Goal: Contribute content

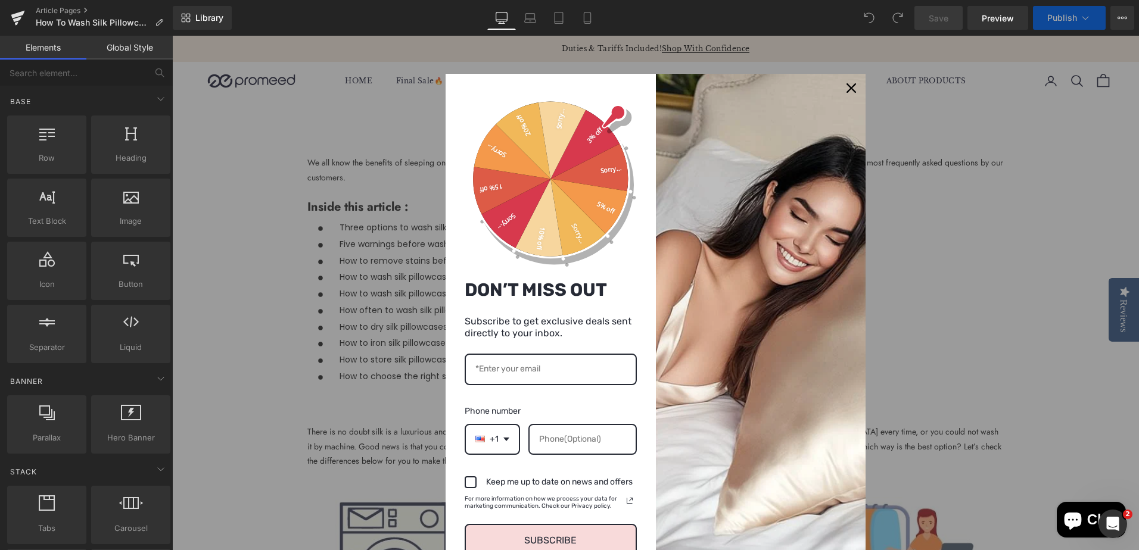
scroll to position [357, 0]
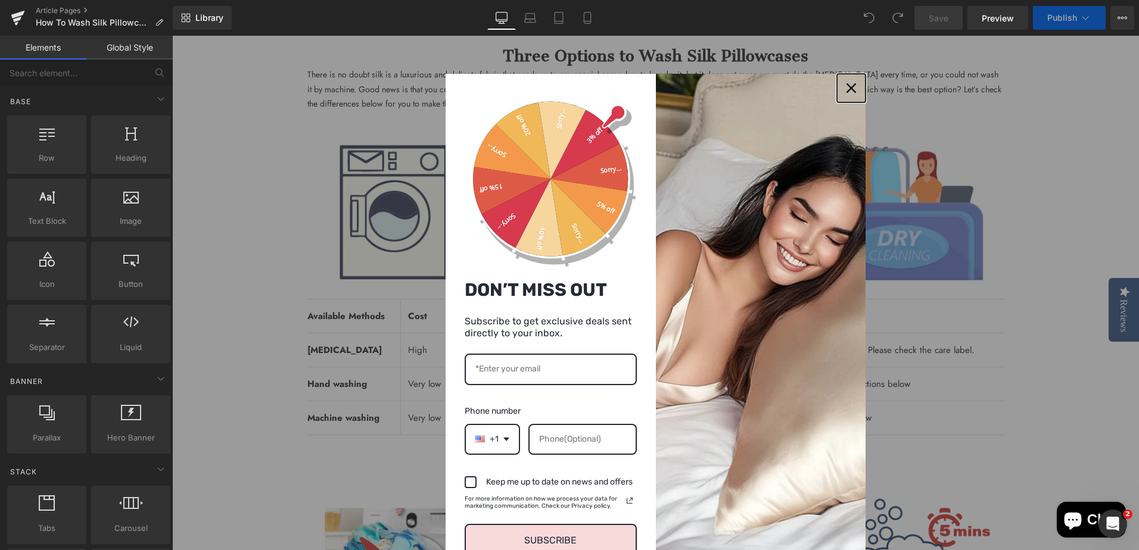
click at [846, 89] on icon "close icon" at bounding box center [851, 88] width 10 height 10
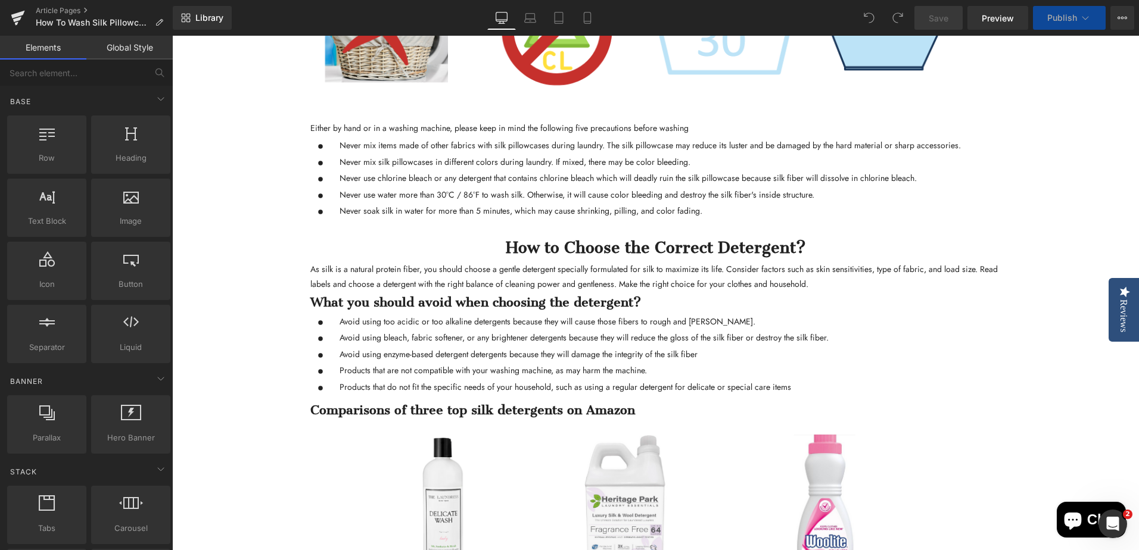
scroll to position [834, 0]
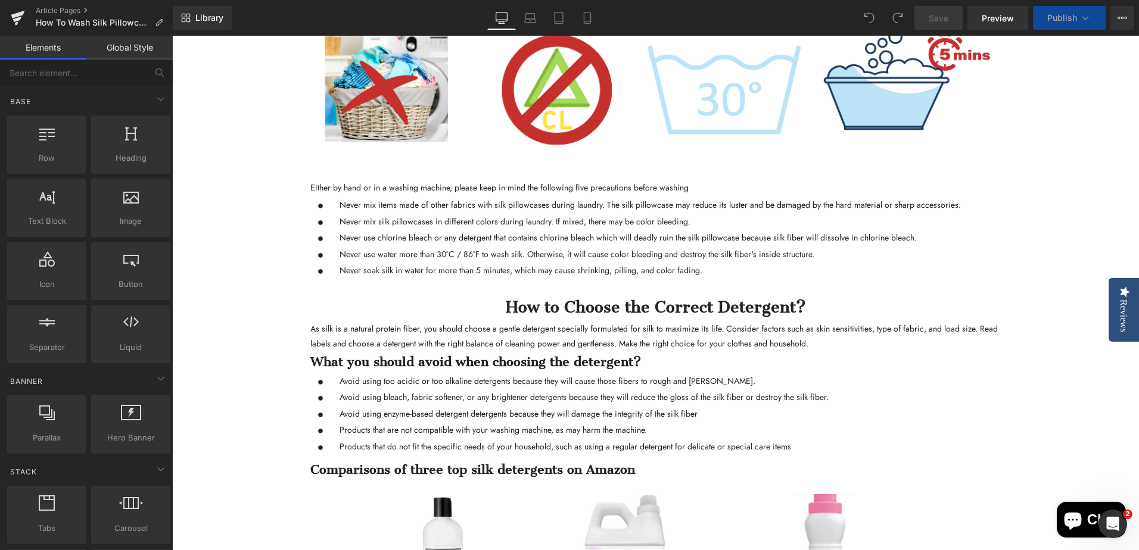
click at [339, 203] on p "Never mix items made of other fabrics with silk pillowcases during laundry. The…" at bounding box center [649, 205] width 621 height 15
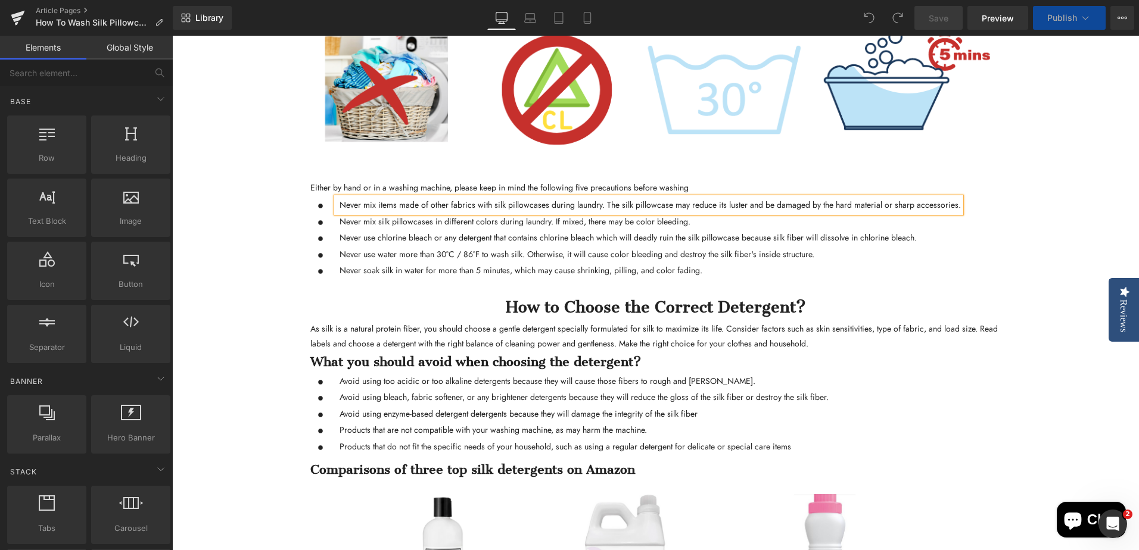
click at [339, 204] on p "Never mix items made of other fabrics with silk pillowcases during laundry. The…" at bounding box center [649, 205] width 621 height 15
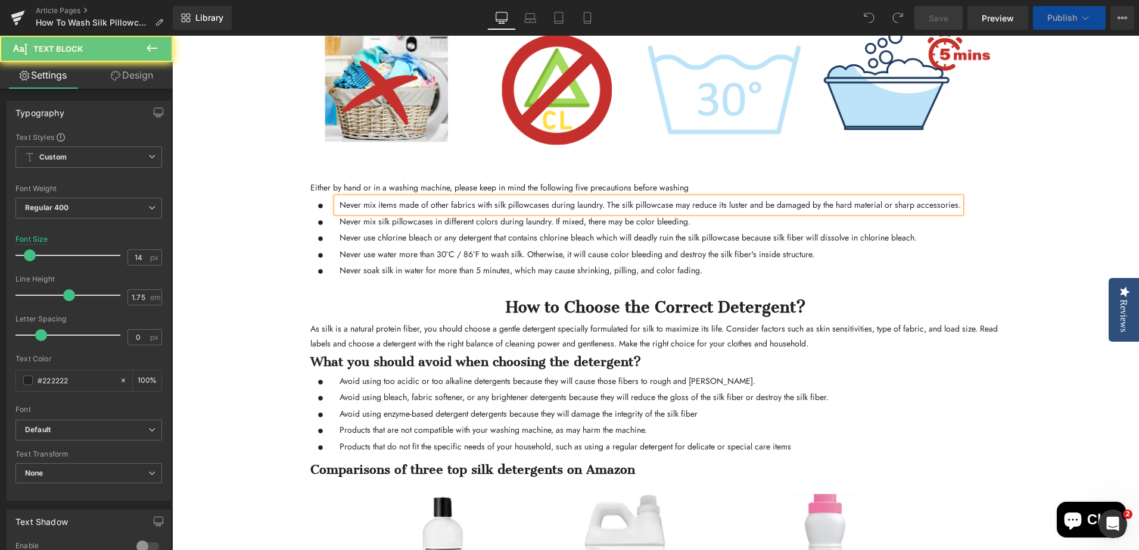
click at [397, 227] on div "Never mix silk pillowcases in different colors during laundry. If mixed, there …" at bounding box center [649, 221] width 624 height 15
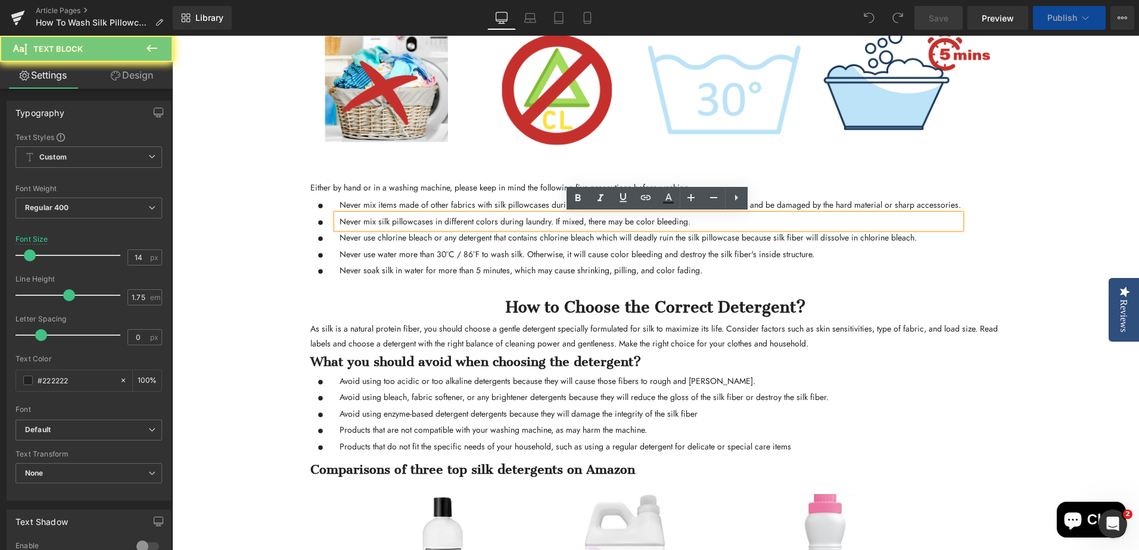
click at [409, 222] on p "Never mix silk pillowcases in different colors during laundry. If mixed, there …" at bounding box center [649, 221] width 621 height 15
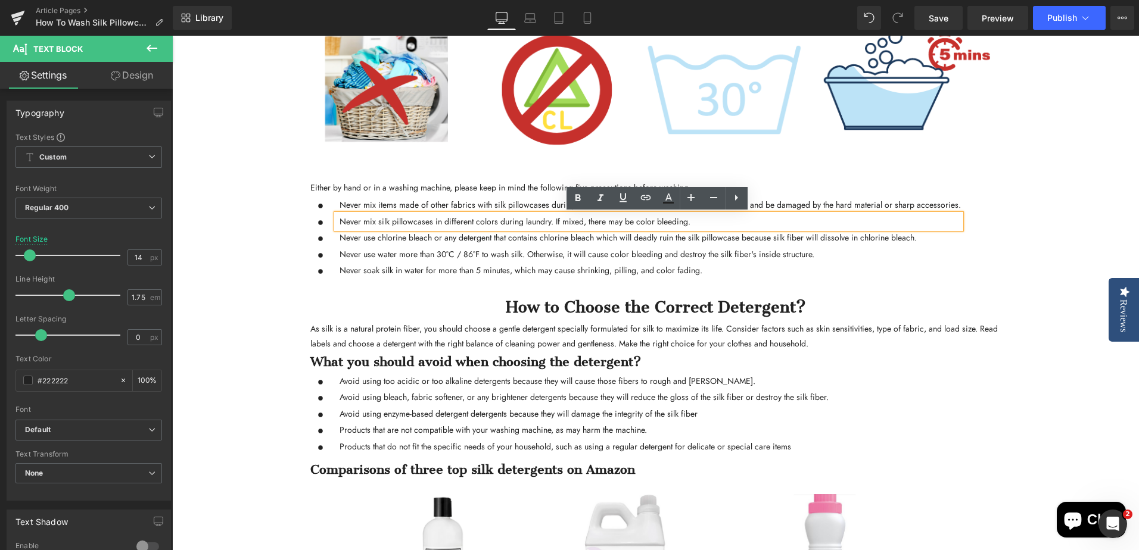
click at [867, 241] on p "Never use chlorine bleach or any detergent that contains chlorine bleach which …" at bounding box center [649, 238] width 621 height 15
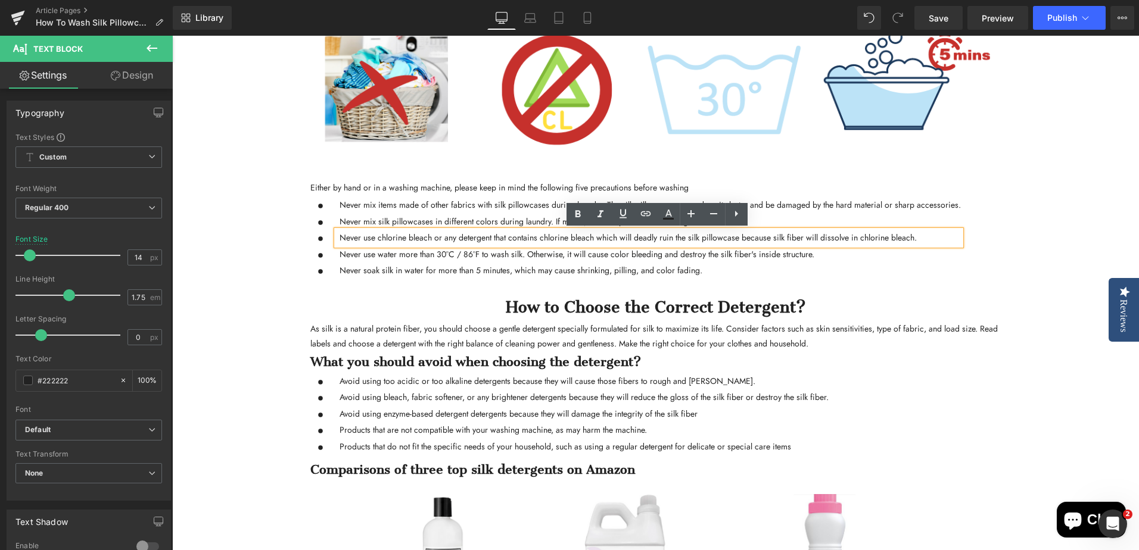
click at [450, 208] on p "Never mix items made of other fabrics with silk pillowcases during laundry. The…" at bounding box center [649, 205] width 621 height 15
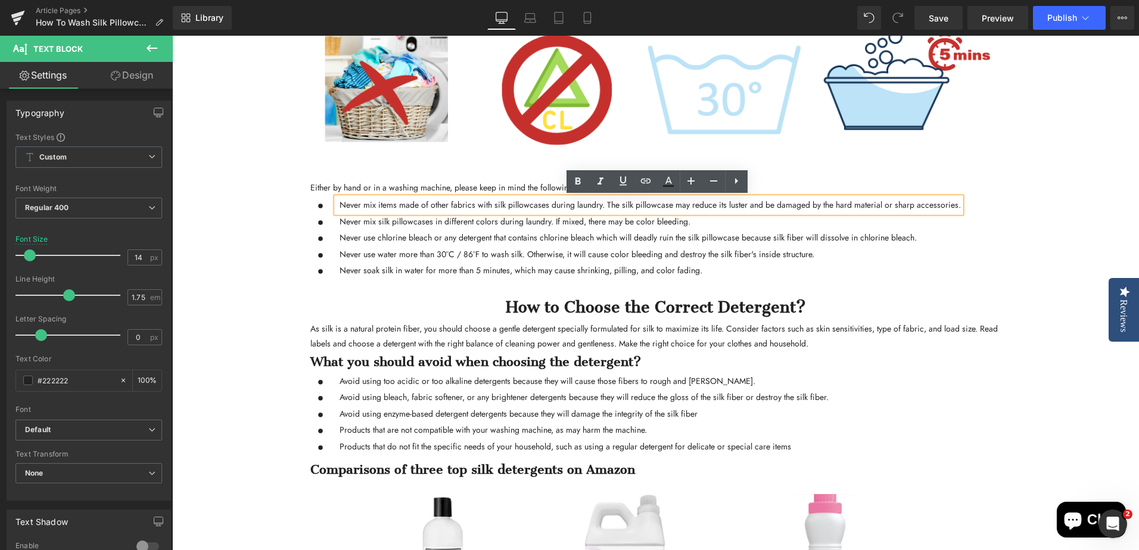
click at [572, 348] on div "As silk is a natural protein fiber, you should choose a gentle detergent specia…" at bounding box center [655, 336] width 691 height 29
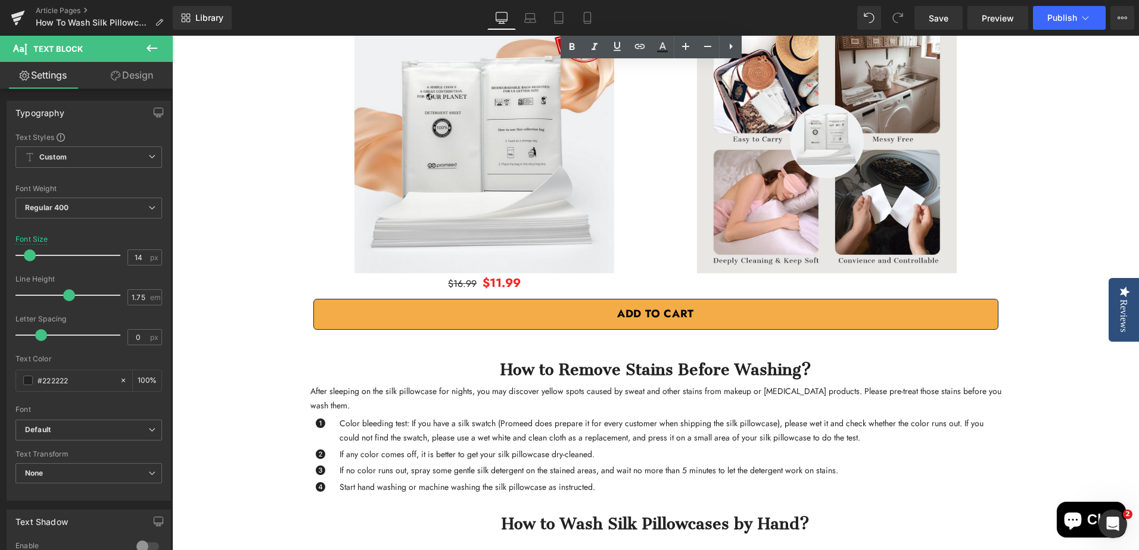
scroll to position [2144, 0]
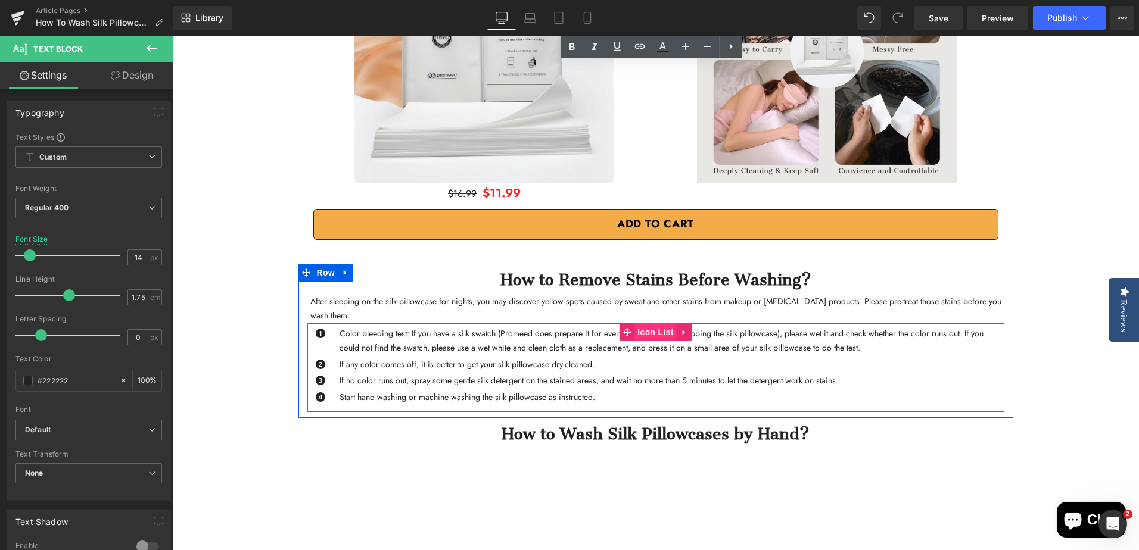
click at [656, 323] on span "Icon List" at bounding box center [655, 332] width 42 height 18
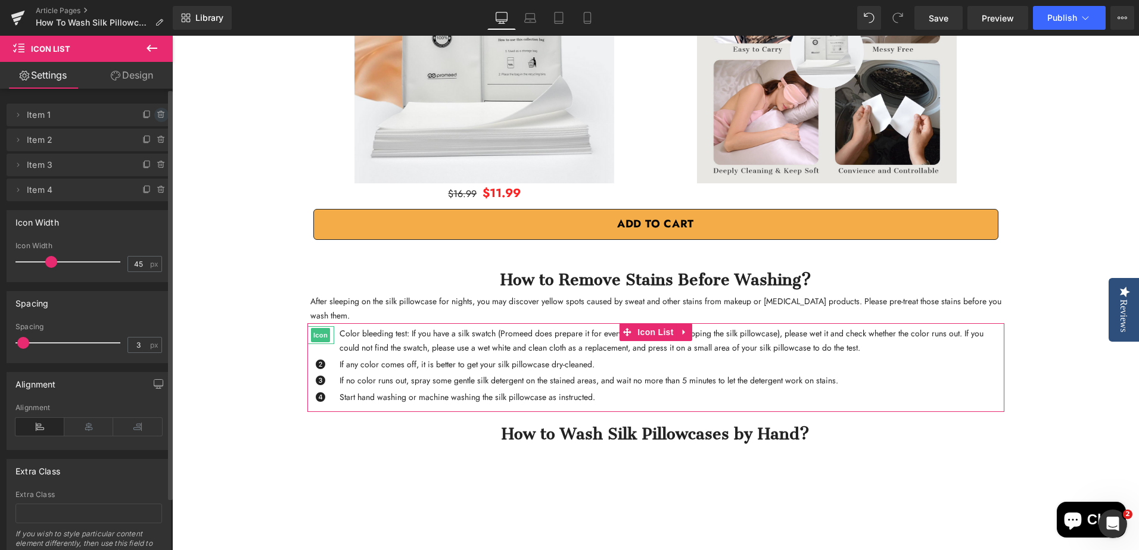
click at [161, 116] on icon at bounding box center [161, 115] width 0 height 2
drag, startPoint x: 157, startPoint y: 116, endPoint x: 5, endPoint y: 82, distance: 155.0
click at [157, 116] on button "Delete" at bounding box center [149, 115] width 38 height 15
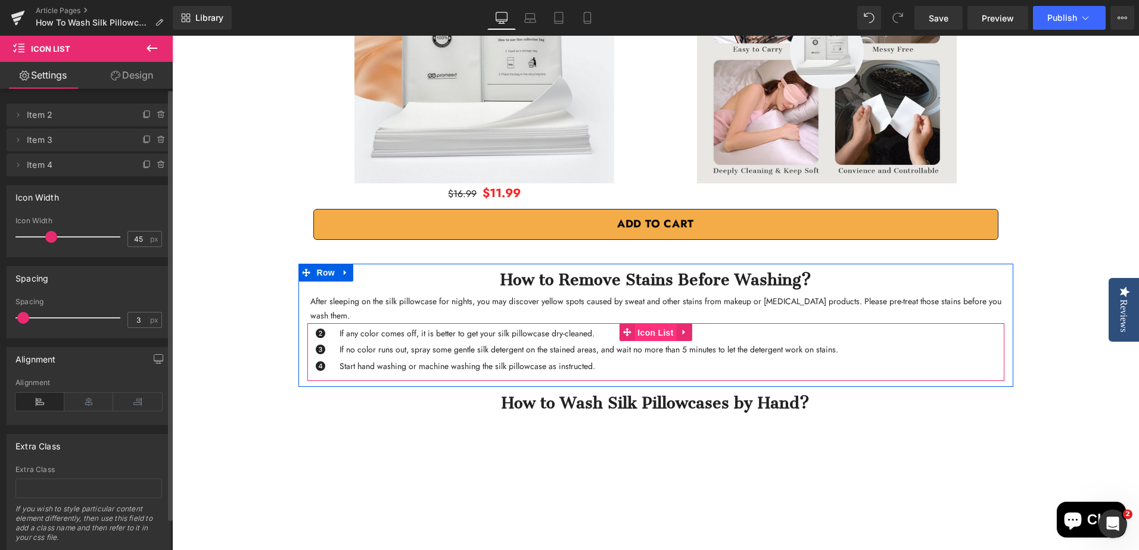
click at [650, 324] on span "Icon List" at bounding box center [655, 333] width 42 height 18
click at [18, 116] on icon at bounding box center [18, 115] width 10 height 10
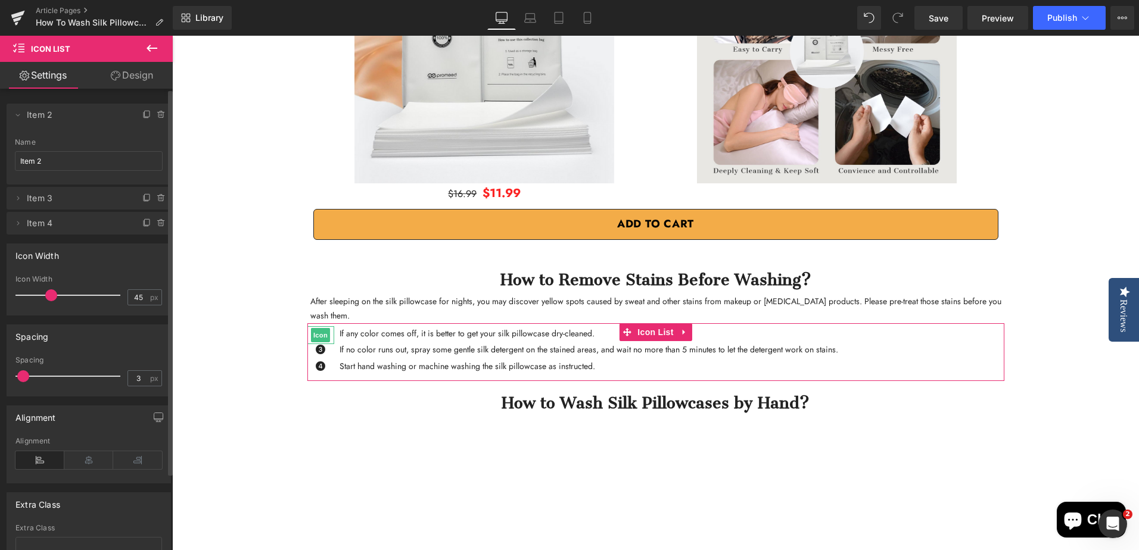
click at [60, 114] on span "Item 2" at bounding box center [77, 115] width 100 height 23
click at [157, 115] on icon at bounding box center [162, 115] width 10 height 10
click at [145, 108] on button "Delete" at bounding box center [149, 115] width 38 height 15
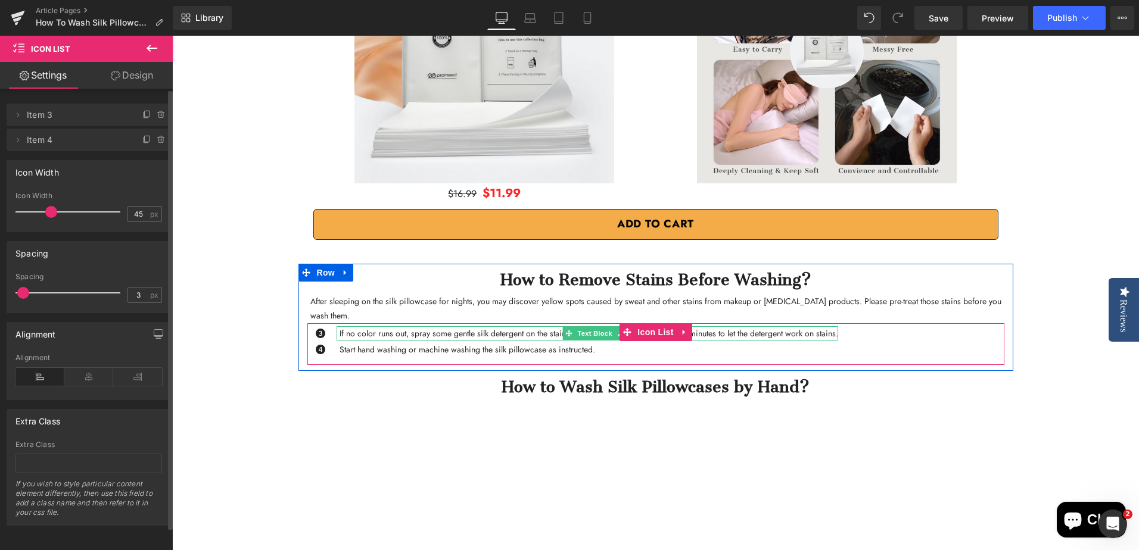
click at [440, 326] on p "If no color runs out, spray some gentle silk detergent on the stained areas, an…" at bounding box center [588, 333] width 499 height 15
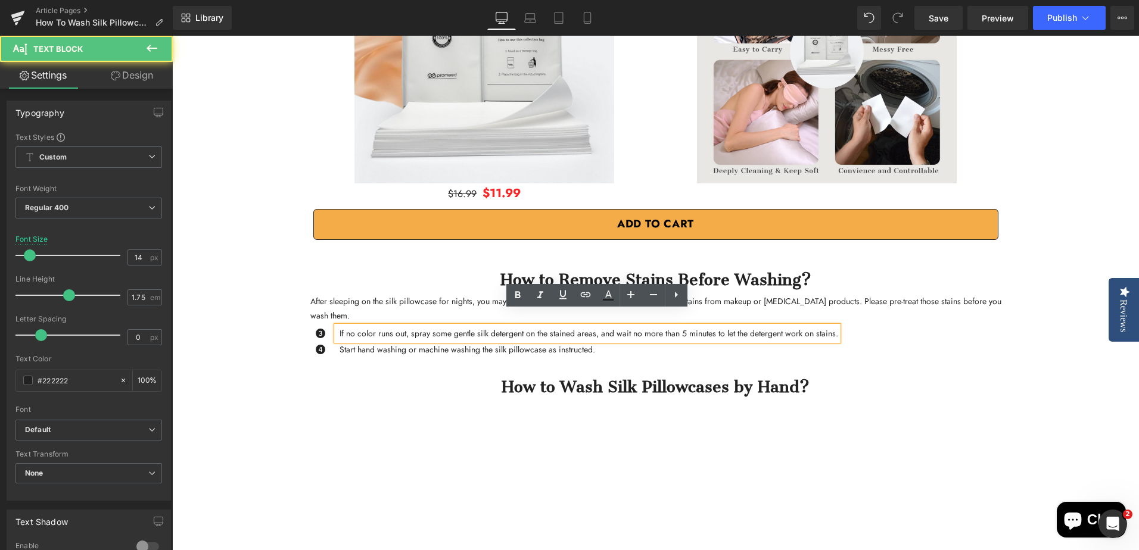
click at [378, 326] on p "If no color runs out, spray some gentle silk detergent on the stained areas, an…" at bounding box center [588, 333] width 499 height 15
drag, startPoint x: 410, startPoint y: 320, endPoint x: 360, endPoint y: 319, distance: 50.6
click at [360, 326] on p "If no color runs out, spray some gentle silk detergent on the stained areas, an…" at bounding box center [588, 333] width 499 height 15
drag, startPoint x: 412, startPoint y: 323, endPoint x: 332, endPoint y: 317, distance: 80.0
click at [337, 326] on div "If no color runs out, spray some gentle silk detergent on the stained areas, an…" at bounding box center [588, 333] width 502 height 15
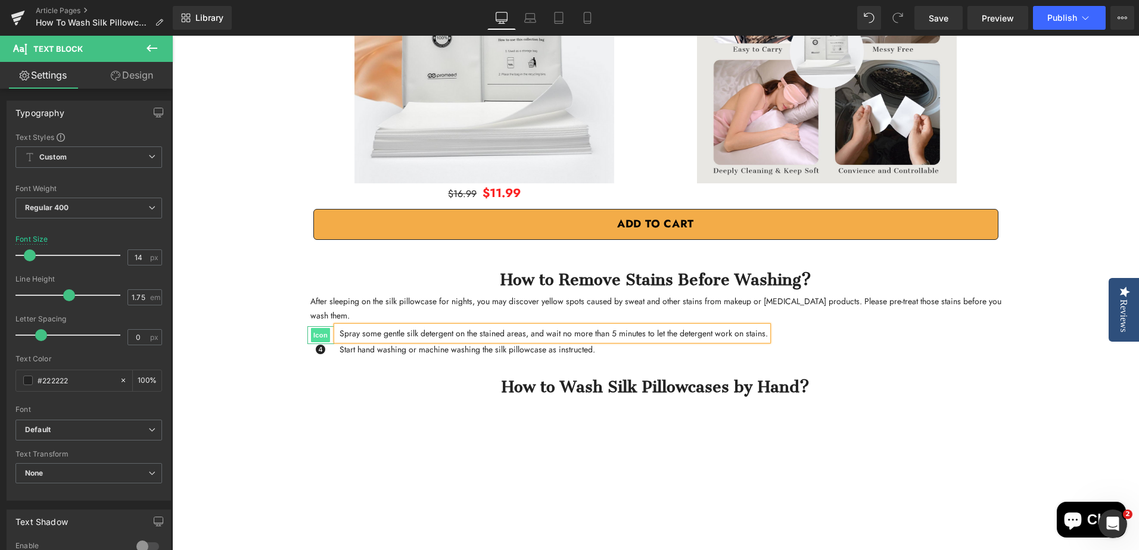
click at [317, 328] on span "Icon" at bounding box center [320, 335] width 19 height 14
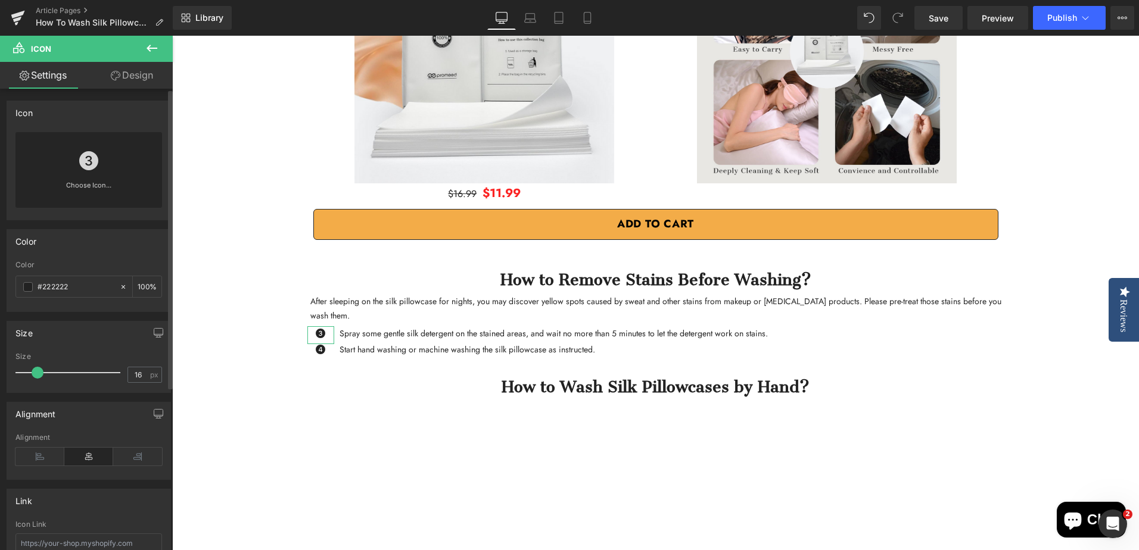
click at [86, 159] on icon at bounding box center [88, 160] width 19 height 19
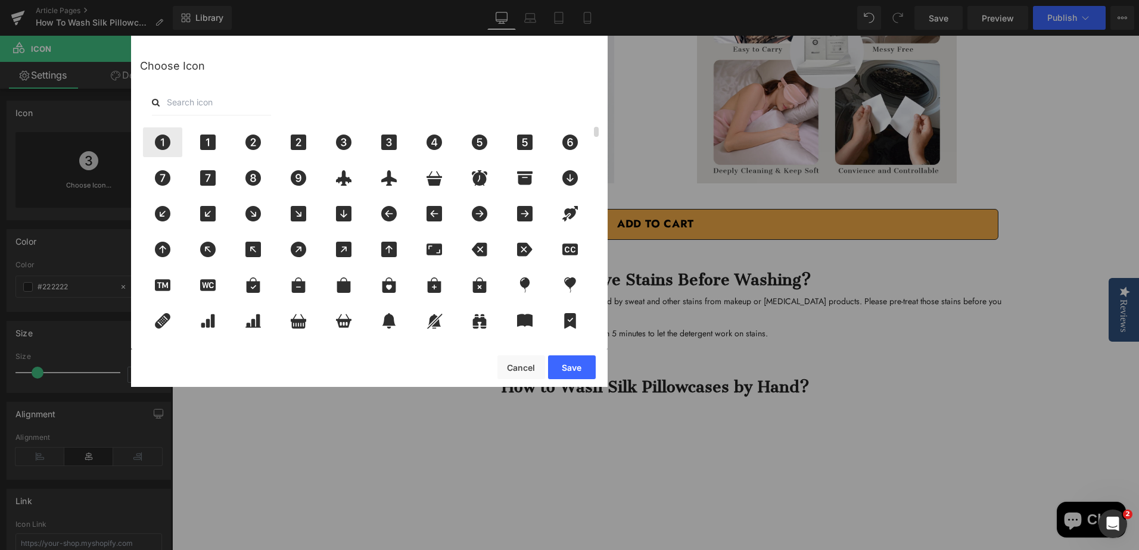
click at [162, 139] on icon at bounding box center [162, 142] width 25 height 15
click at [566, 367] on button "Save" at bounding box center [572, 368] width 48 height 24
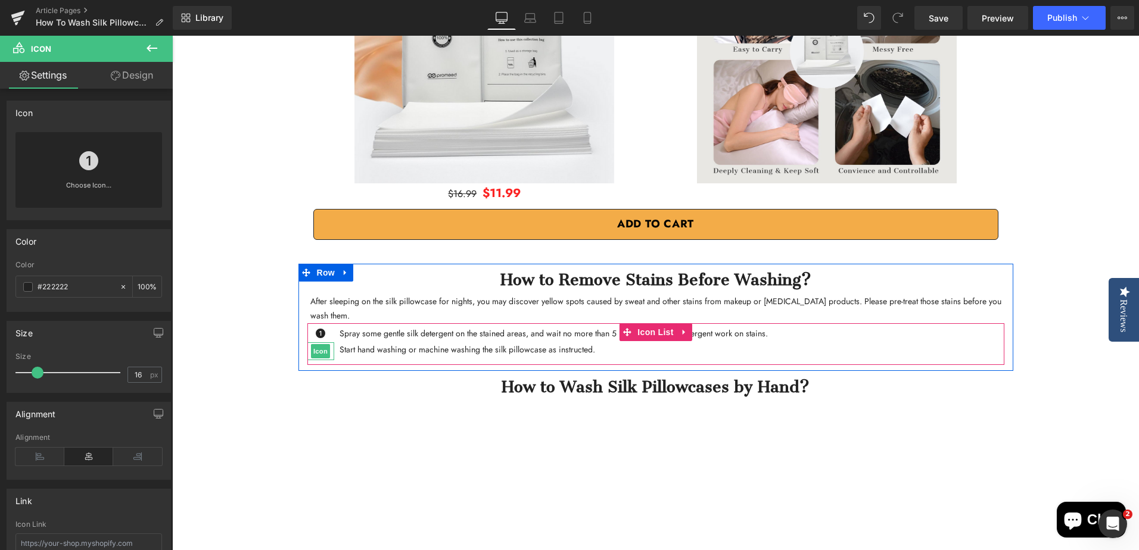
drag, startPoint x: 314, startPoint y: 337, endPoint x: 297, endPoint y: 337, distance: 16.7
click at [314, 344] on span "Icon" at bounding box center [320, 351] width 19 height 14
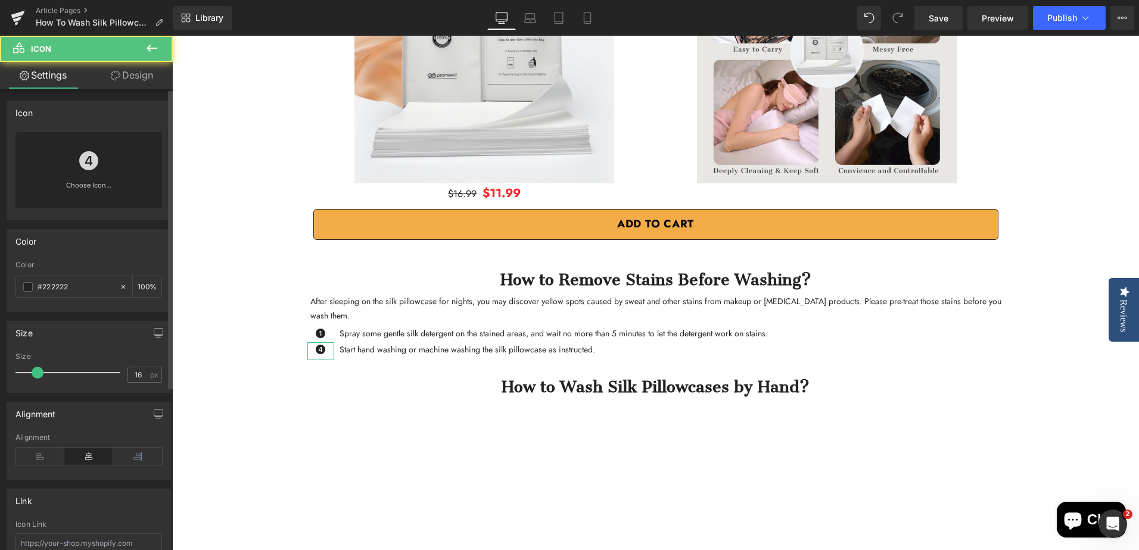
click at [81, 162] on icon at bounding box center [88, 160] width 19 height 19
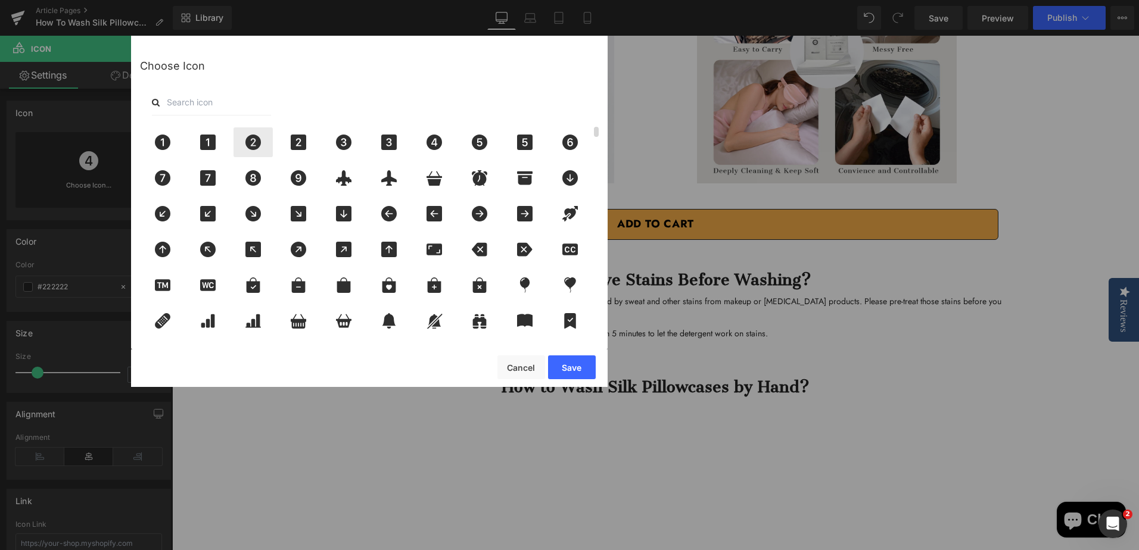
click at [253, 144] on icon at bounding box center [253, 142] width 25 height 15
click at [572, 356] on button "Save" at bounding box center [572, 368] width 48 height 24
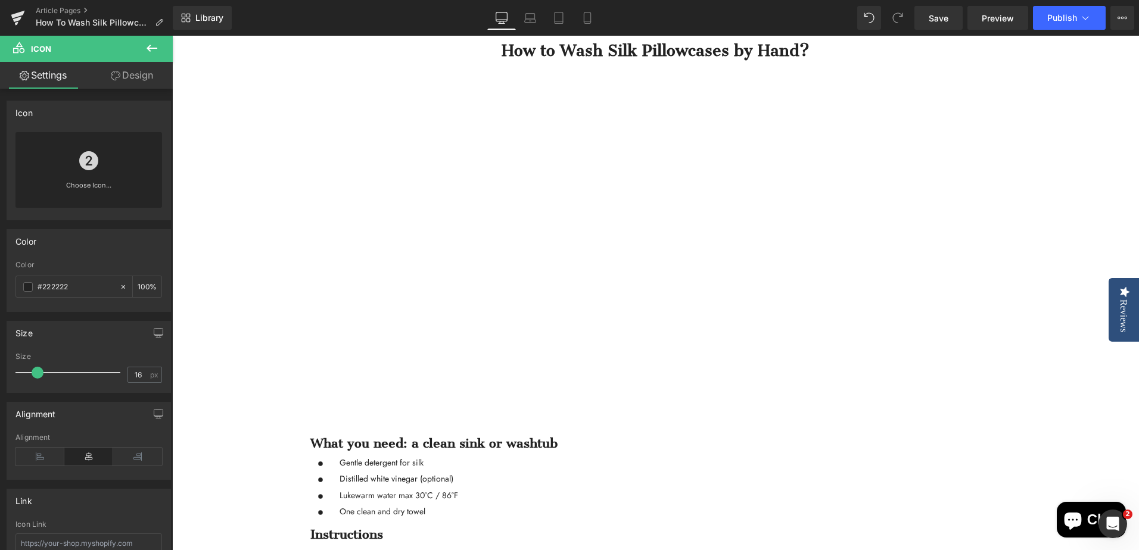
scroll to position [2382, 0]
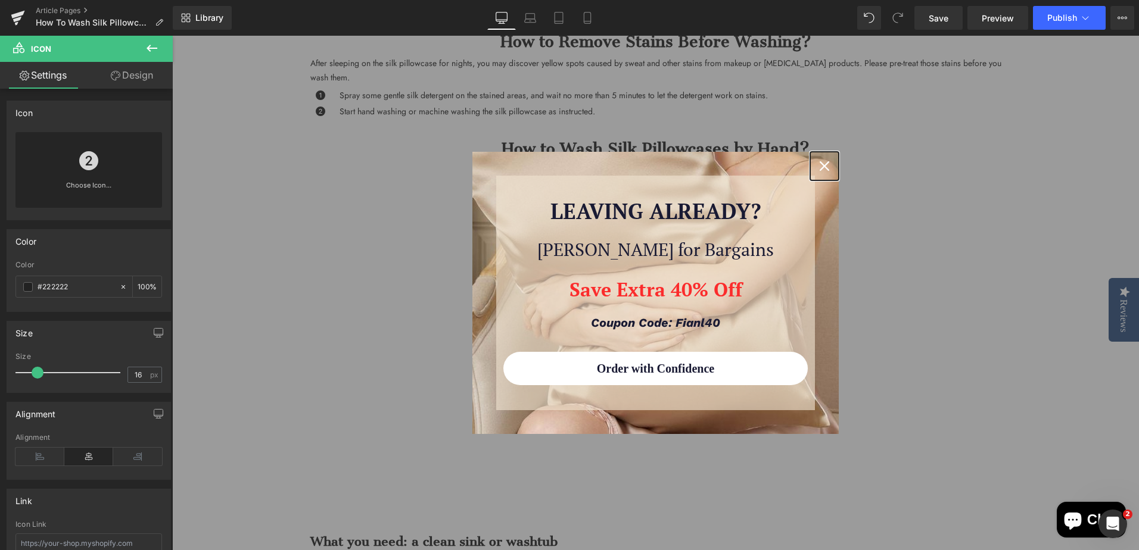
click at [820, 167] on icon "close icon" at bounding box center [825, 166] width 10 height 10
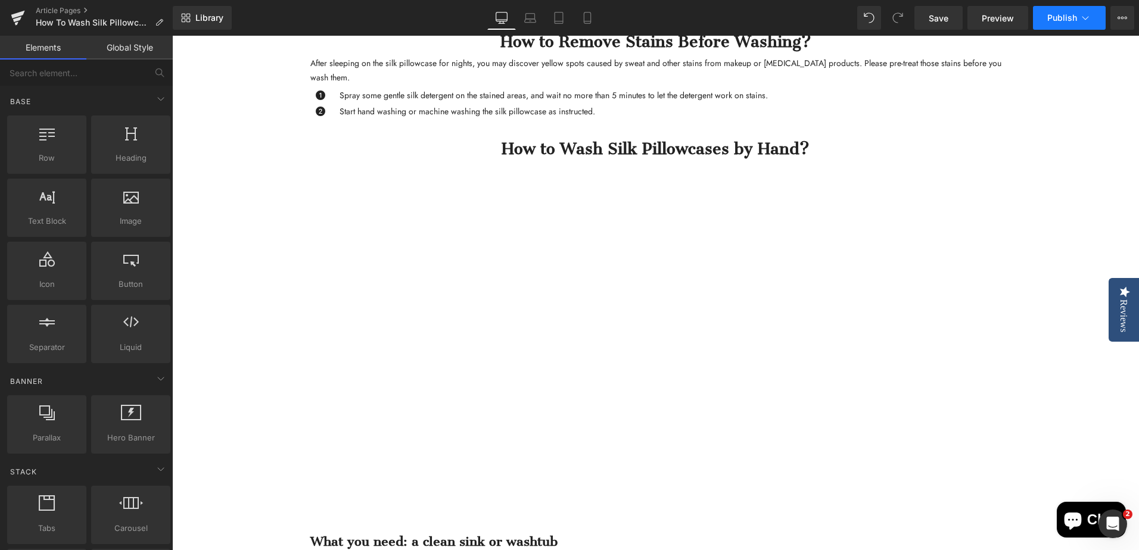
click at [1064, 16] on span "Publish" at bounding box center [1062, 18] width 30 height 10
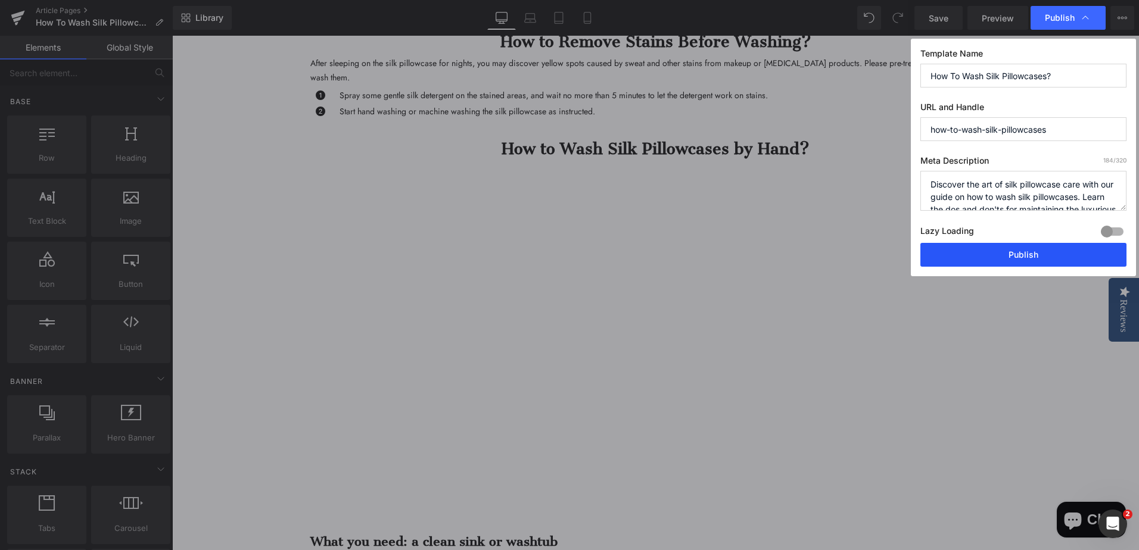
drag, startPoint x: 1041, startPoint y: 256, endPoint x: 795, endPoint y: 295, distance: 249.7
click at [1041, 256] on button "Publish" at bounding box center [1023, 255] width 206 height 24
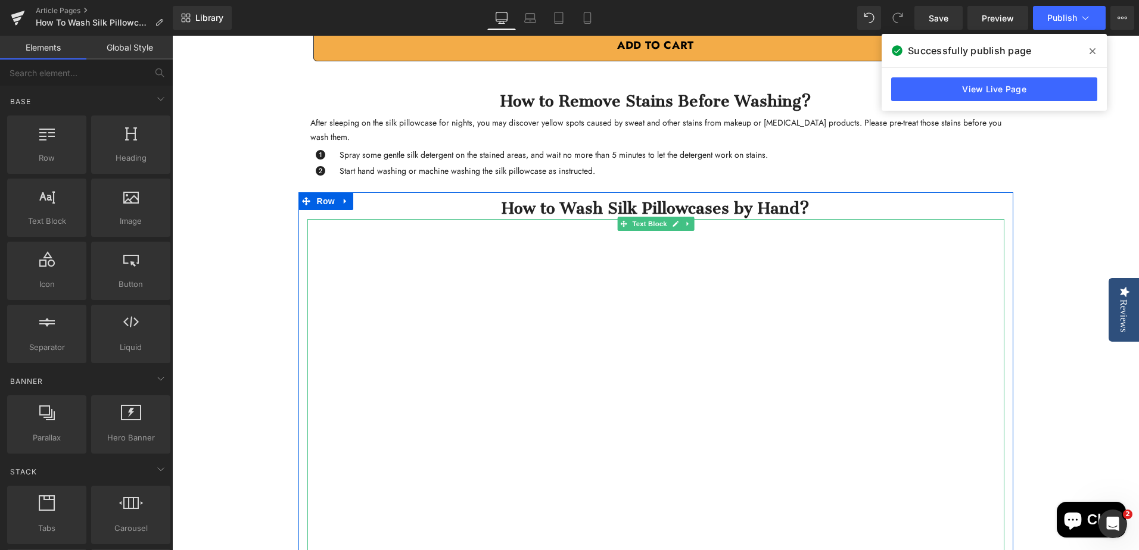
scroll to position [2263, 0]
